Goal: Information Seeking & Learning: Check status

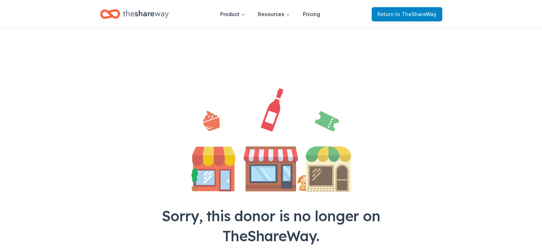
click at [419, 9] on link "Return to TheShareWay" at bounding box center [407, 14] width 71 height 14
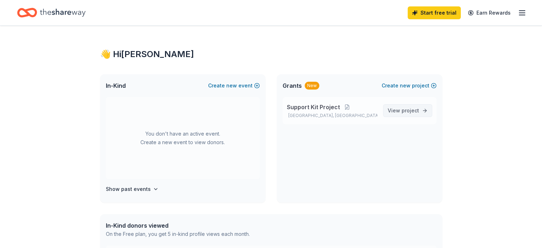
click at [407, 114] on span "View project" at bounding box center [403, 110] width 31 height 9
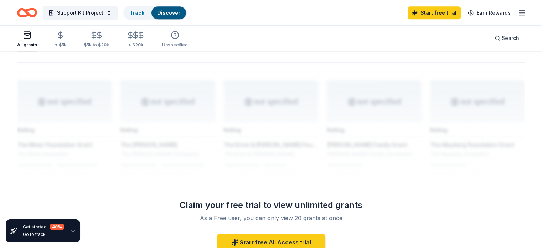
scroll to position [561, 0]
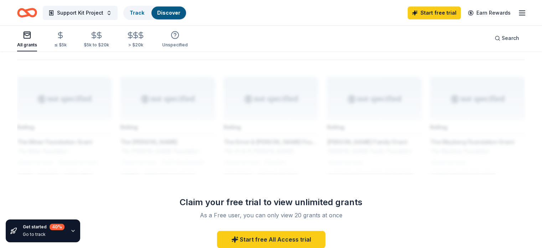
click at [173, 14] on link "Discover" at bounding box center [168, 13] width 23 height 6
